Goal: Find specific page/section: Find specific page/section

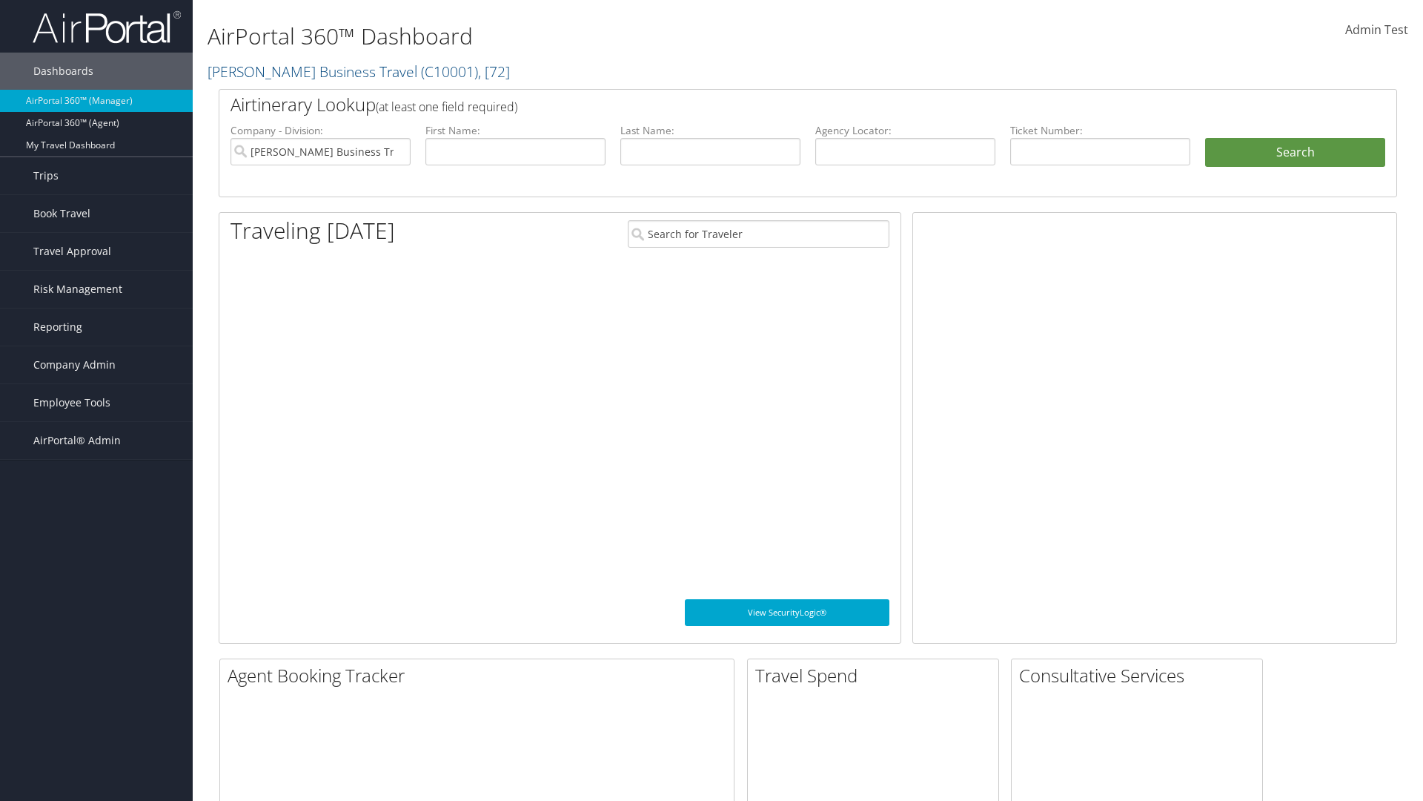
click at [96, 365] on span "Company Admin" at bounding box center [74, 364] width 82 height 37
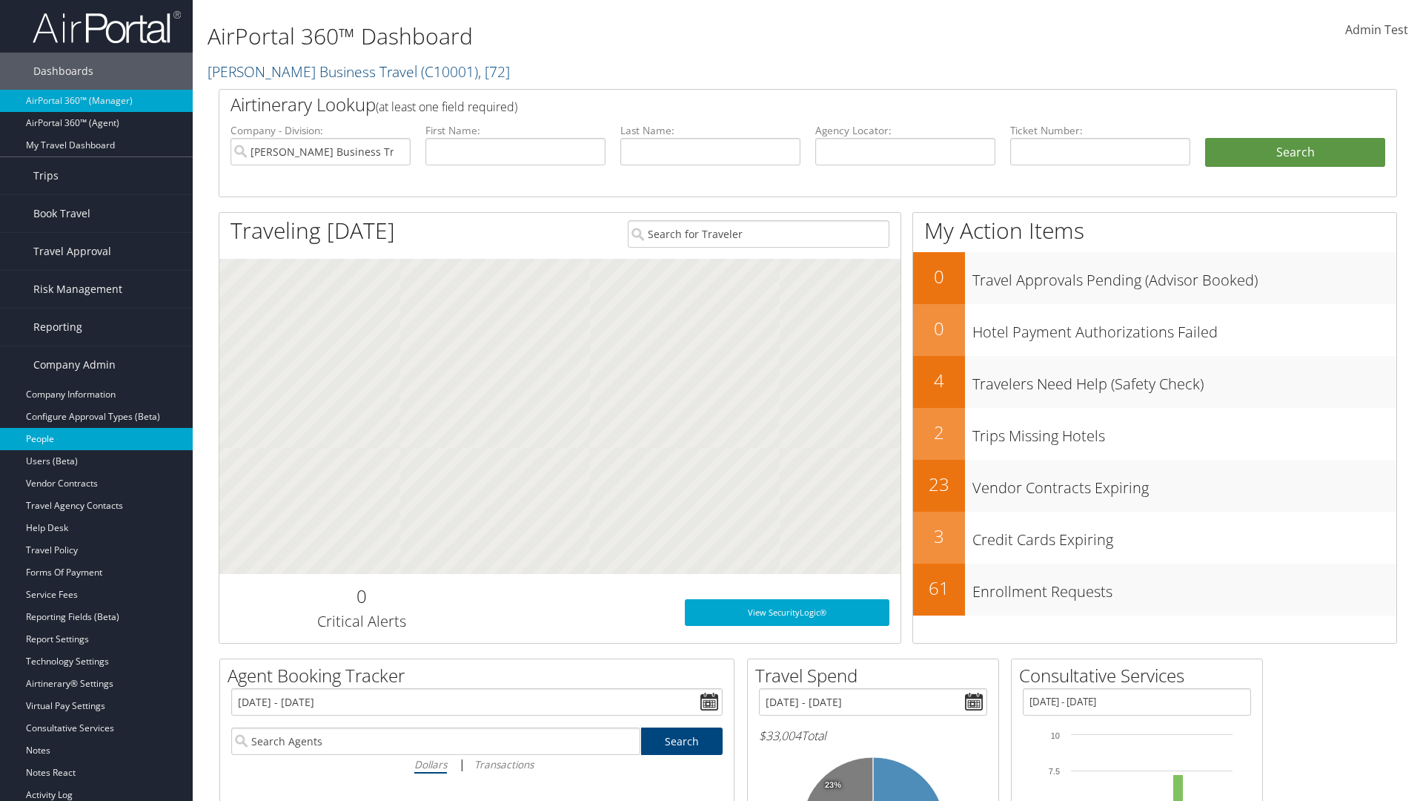
click at [96, 439] on link "People" at bounding box center [96, 439] width 193 height 22
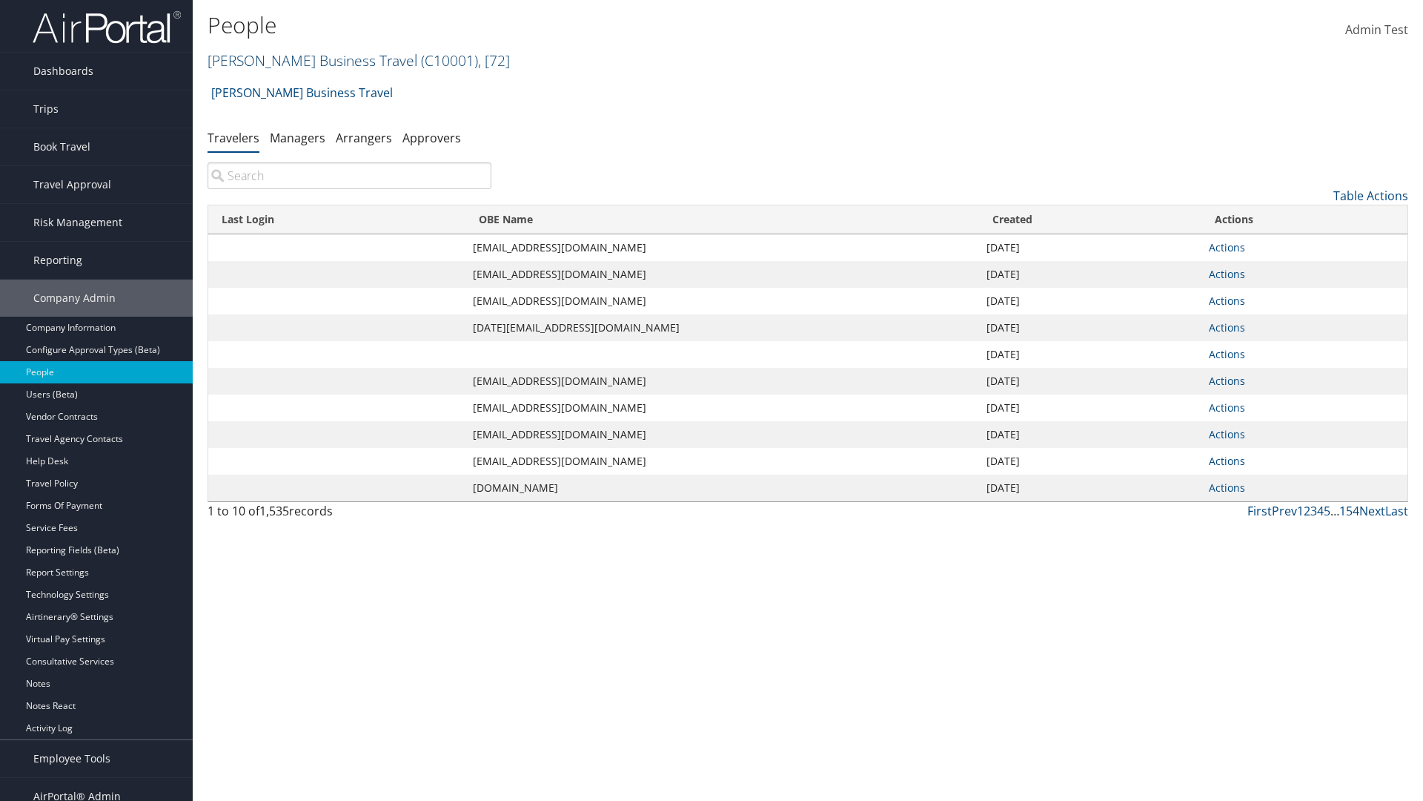
click at [305, 60] on link "[PERSON_NAME] Business Travel ( C10001 ) , [ 72 ]" at bounding box center [359, 60] width 302 height 20
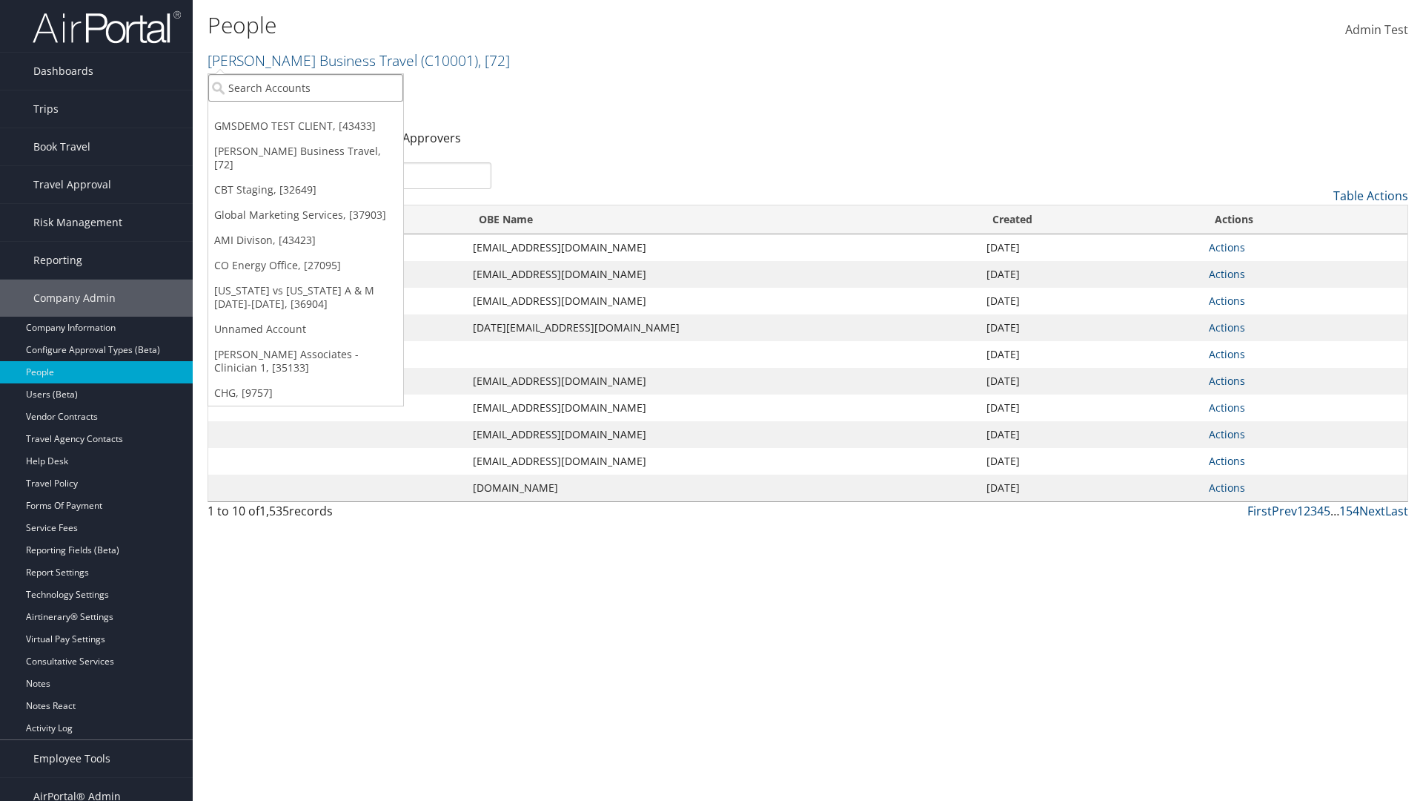
click at [305, 87] on input "search" at bounding box center [305, 87] width 195 height 27
type input "Global Marketing Services"
click at [320, 115] on div "Global Marketing Services (301946), [37903]" at bounding box center [319, 114] width 239 height 13
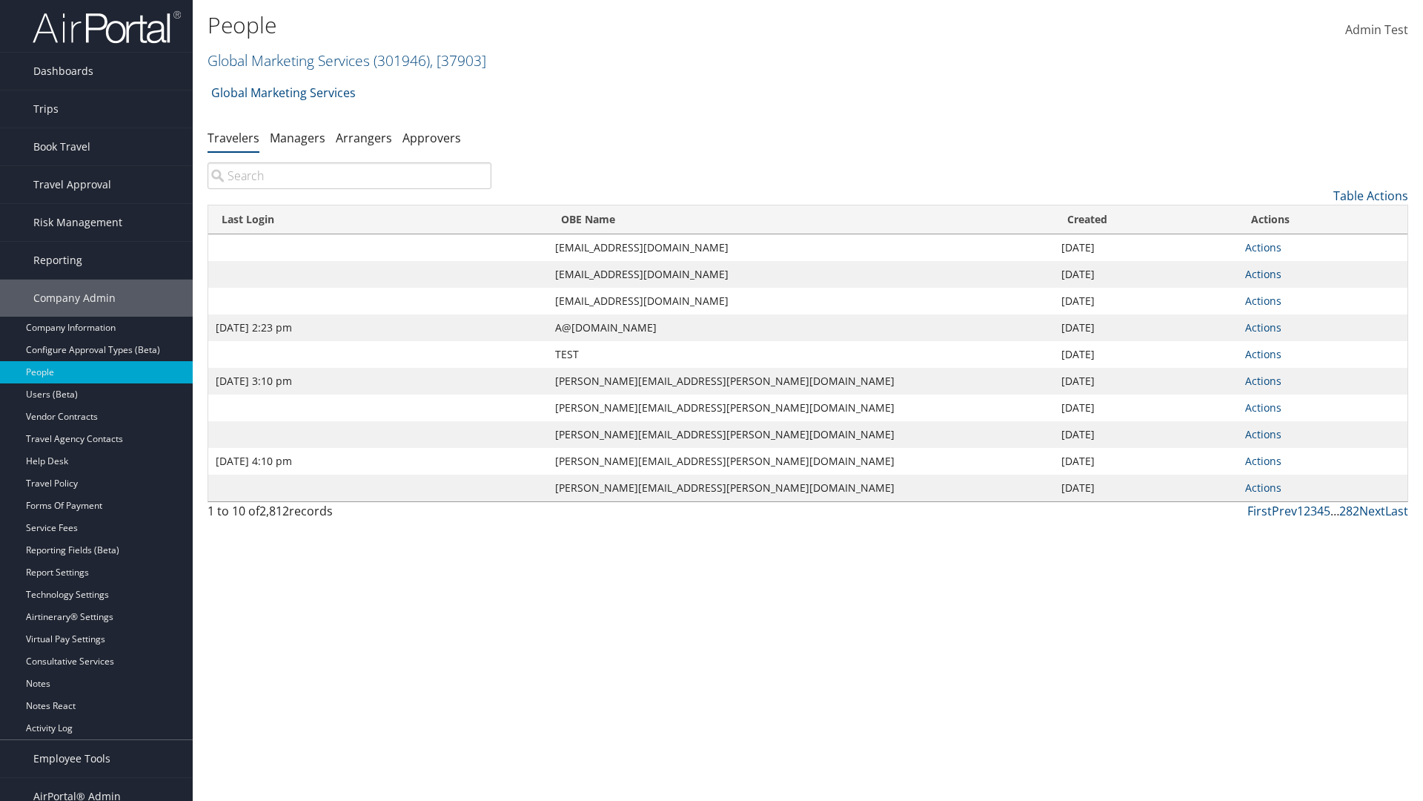
click at [349, 176] on input "search" at bounding box center [350, 175] width 284 height 27
type input "Sep 17, 2020 2:23 pm"
